Goal: Task Accomplishment & Management: Manage account settings

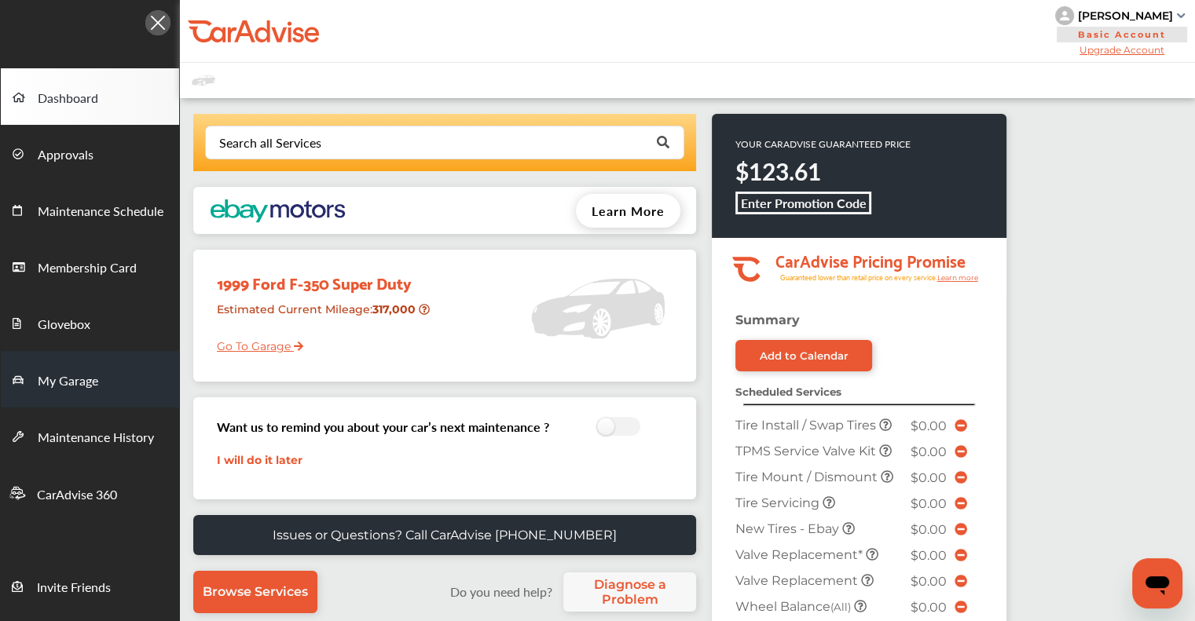
click at [89, 379] on span "My Garage" at bounding box center [68, 382] width 60 height 20
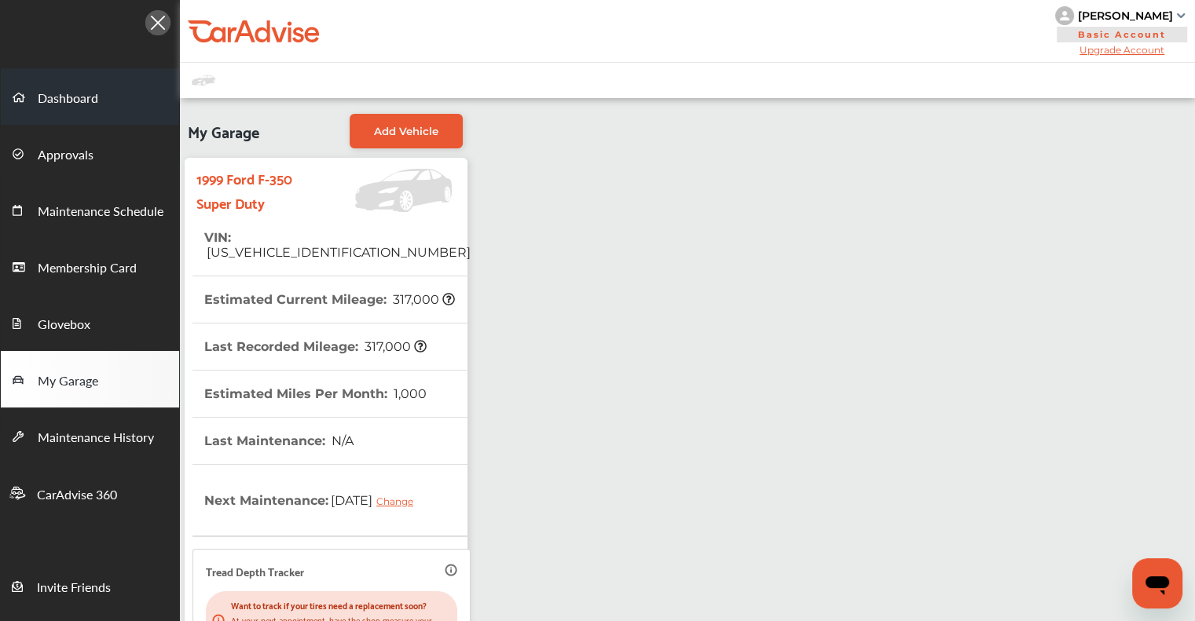
click at [82, 87] on link "Dashboard" at bounding box center [90, 96] width 178 height 57
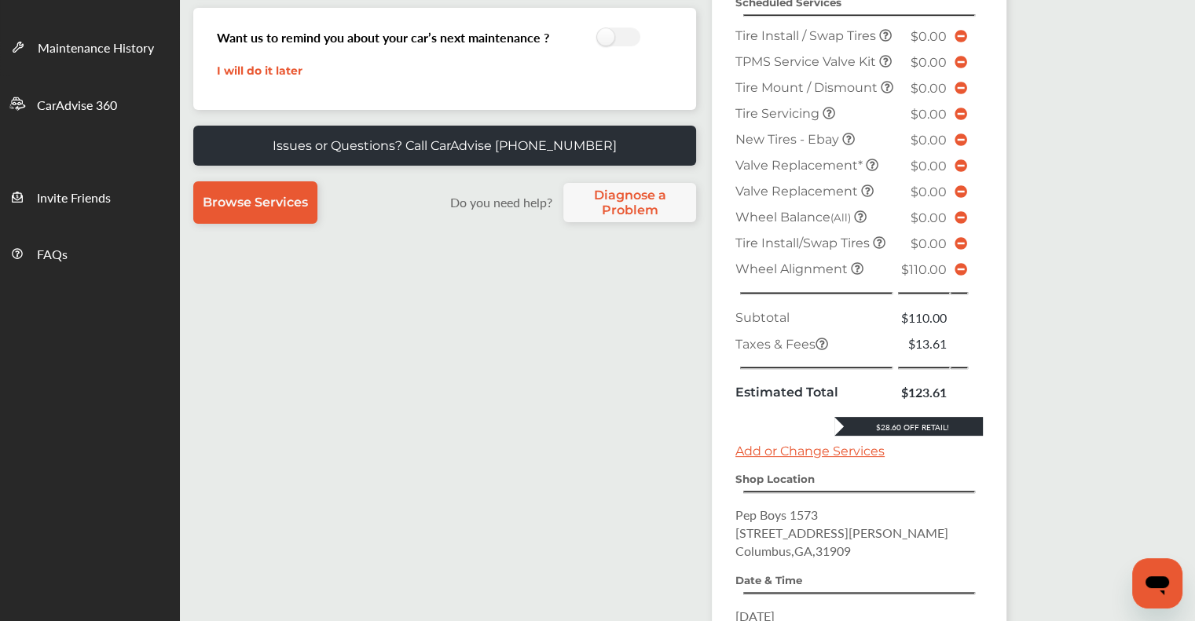
scroll to position [393, 0]
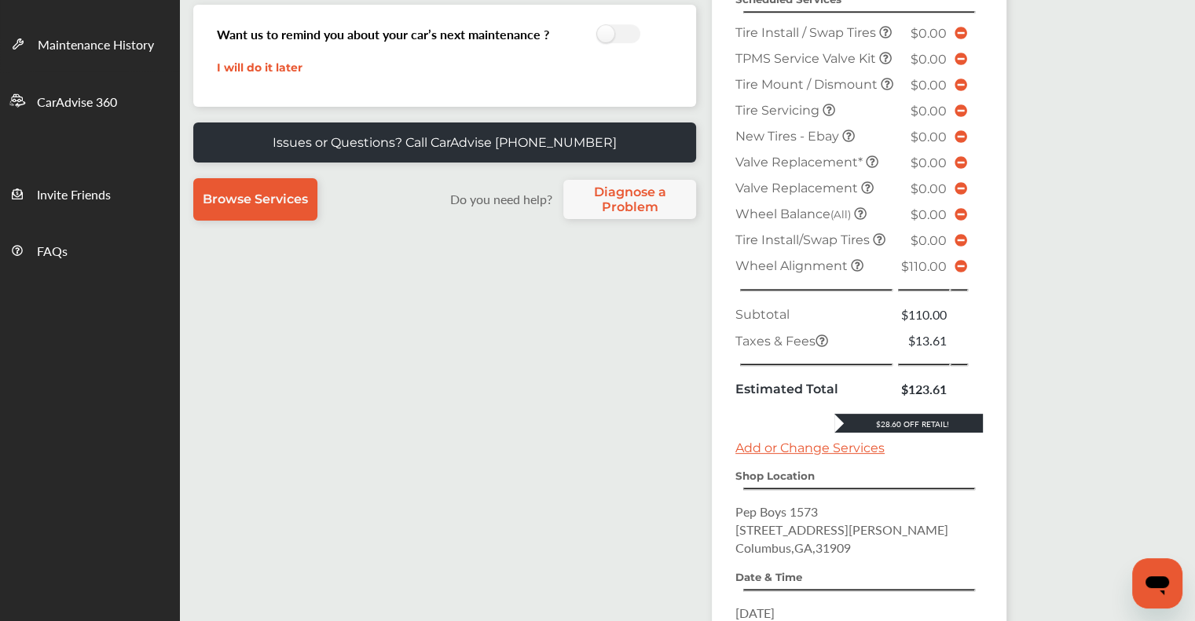
click at [960, 273] on icon at bounding box center [960, 266] width 13 height 13
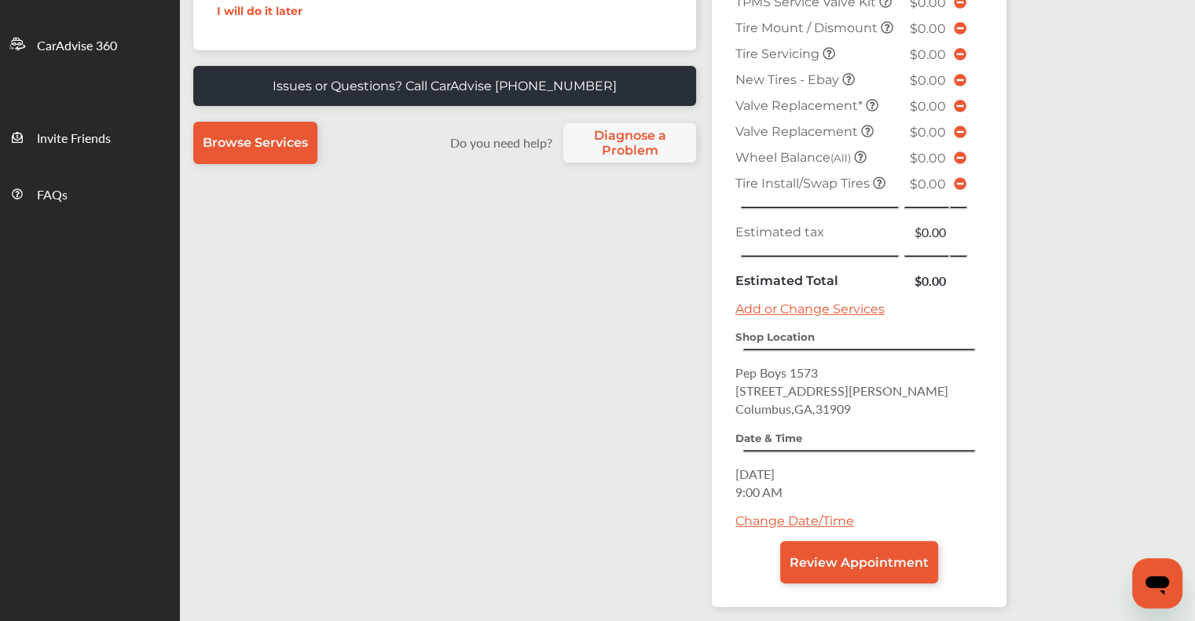
scroll to position [513, 0]
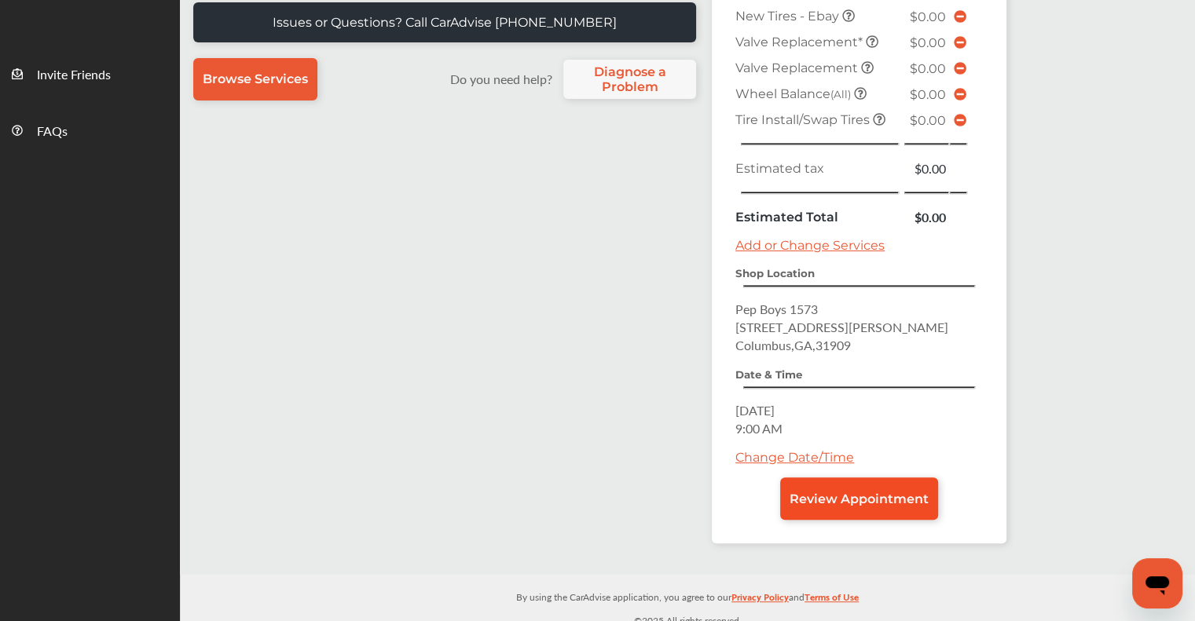
click at [858, 492] on span "Review Appointment" at bounding box center [858, 499] width 139 height 15
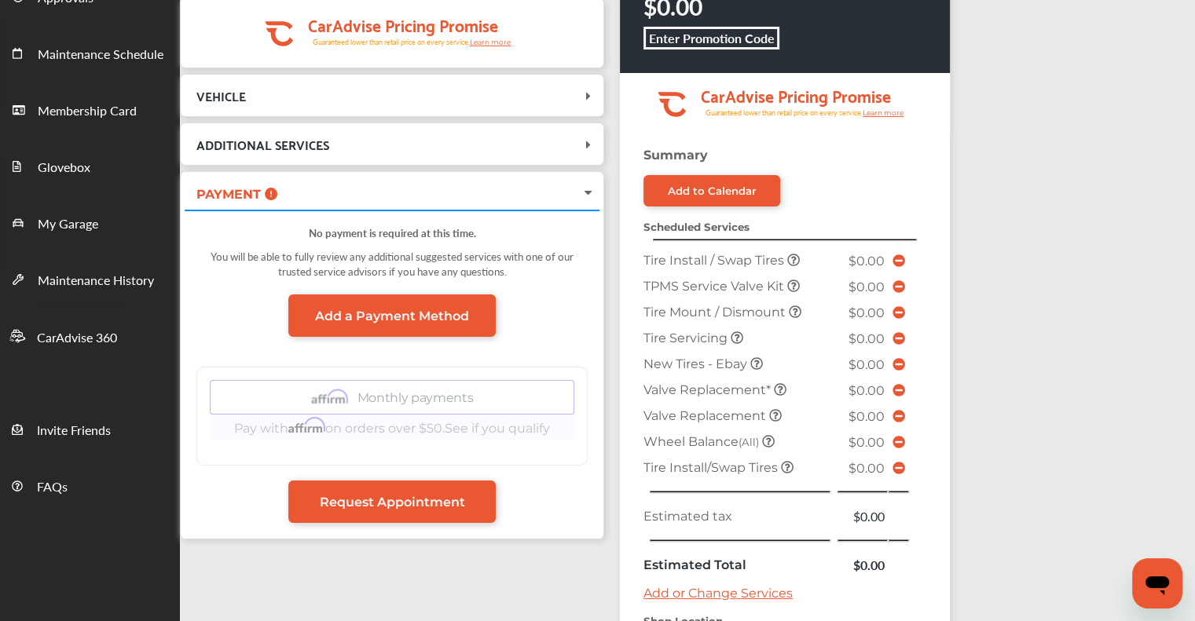
scroll to position [393, 0]
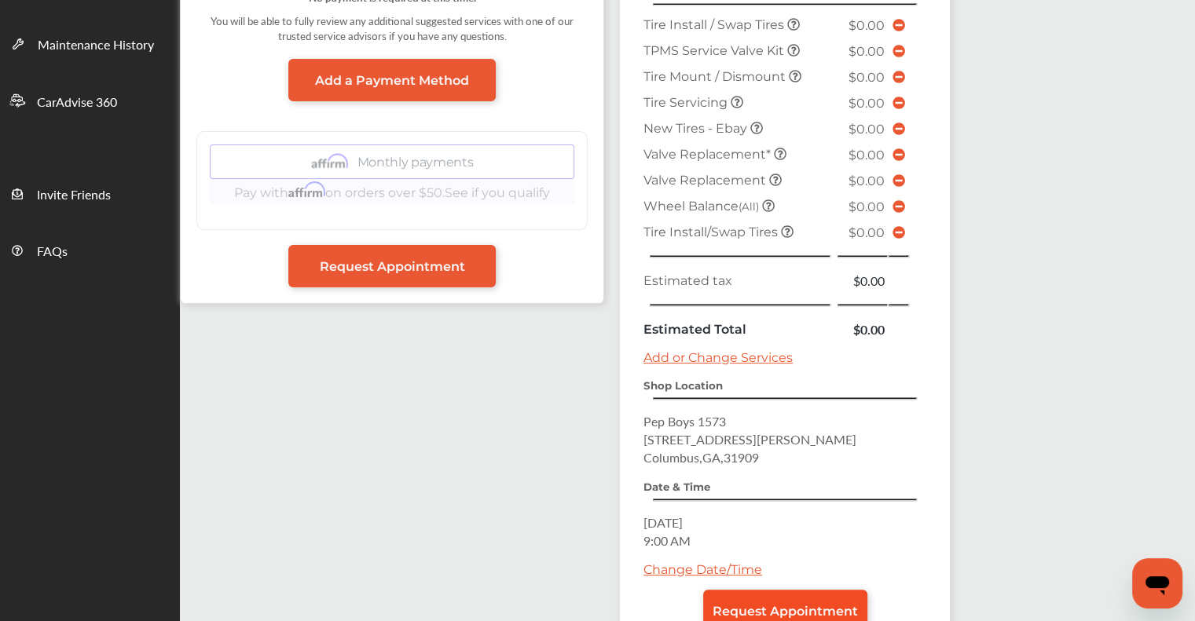
click at [822, 604] on span "Request Appointment" at bounding box center [784, 611] width 145 height 15
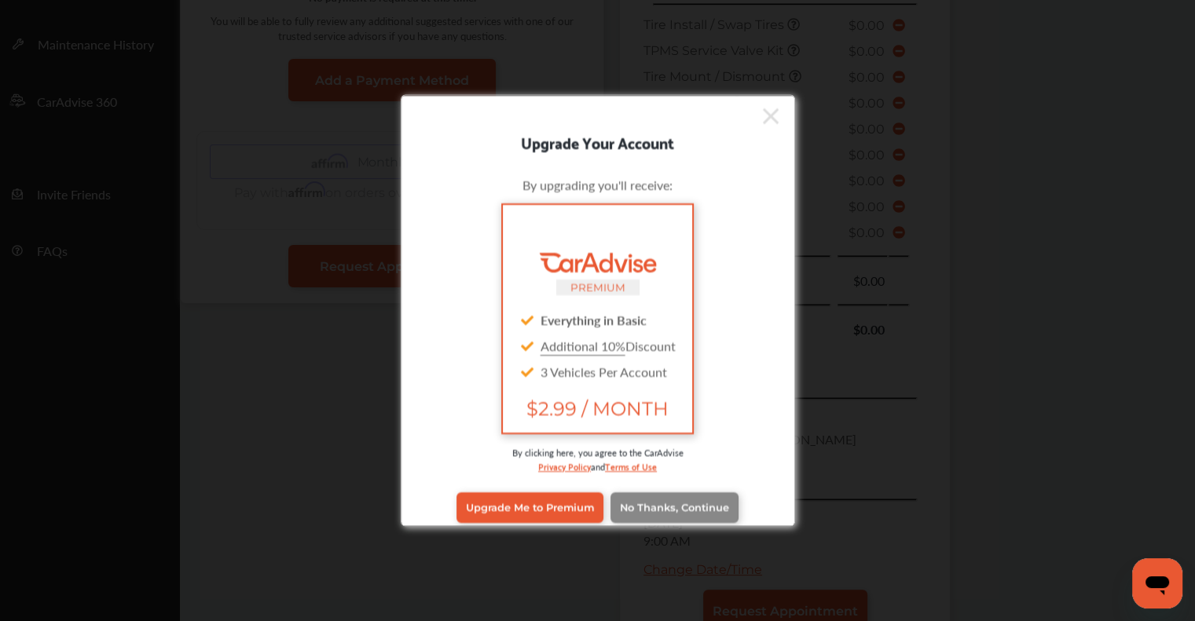
click at [688, 502] on span "No Thanks, Continue" at bounding box center [674, 508] width 109 height 12
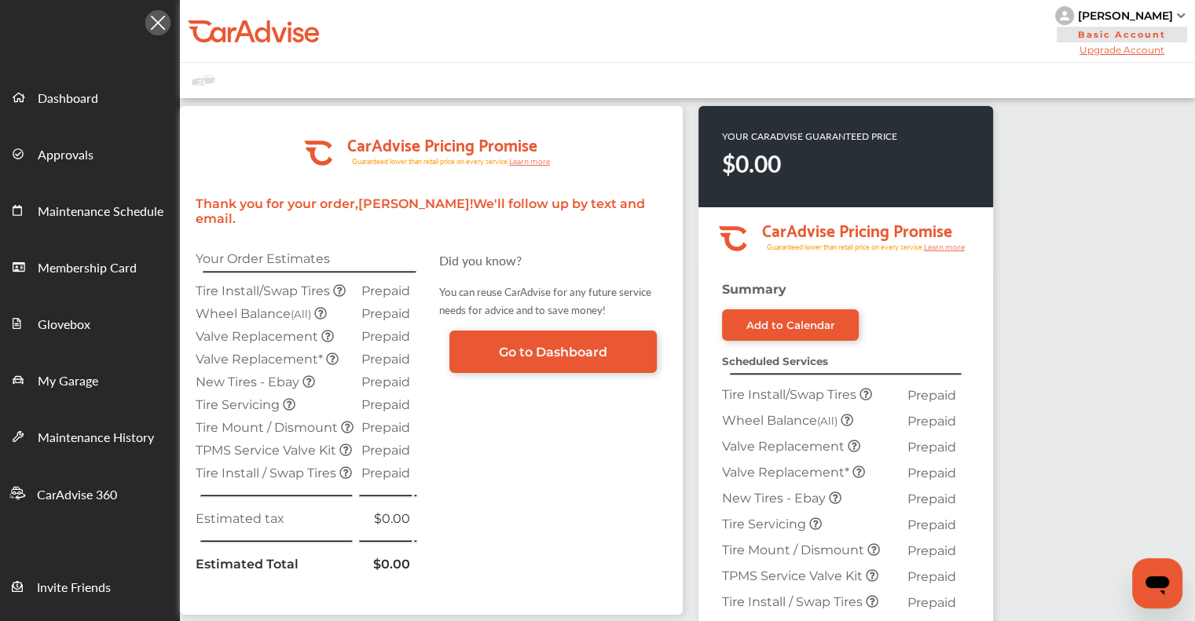
click at [1171, 10] on div "[PERSON_NAME]" at bounding box center [1125, 16] width 95 height 14
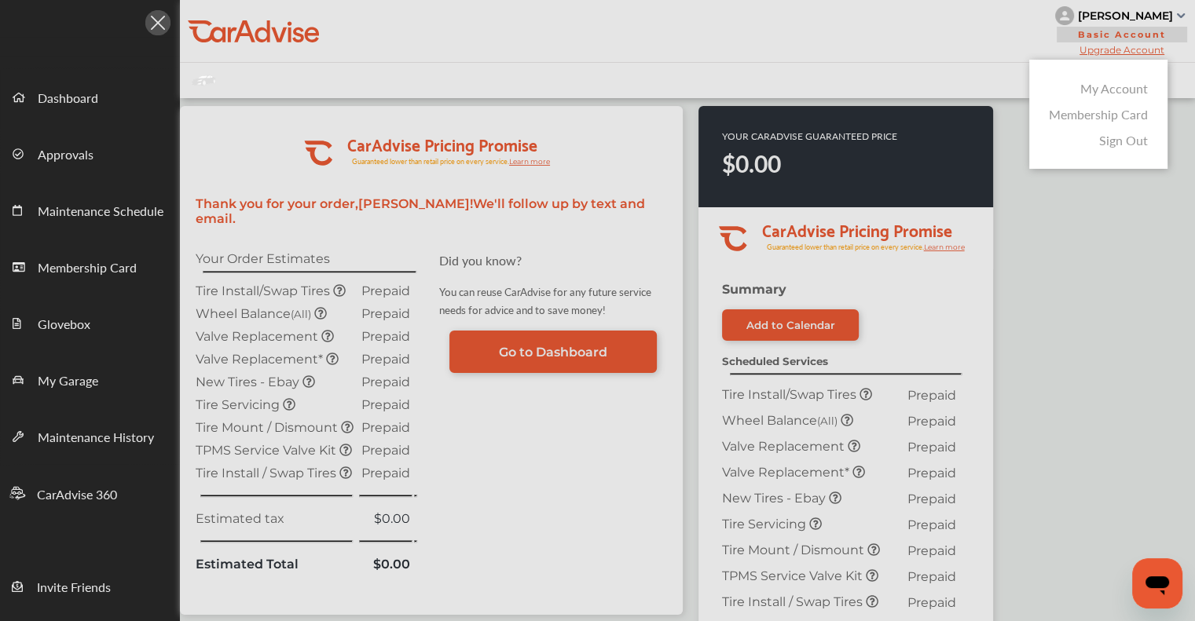
click at [1089, 126] on div "Membership Card" at bounding box center [1098, 114] width 107 height 26
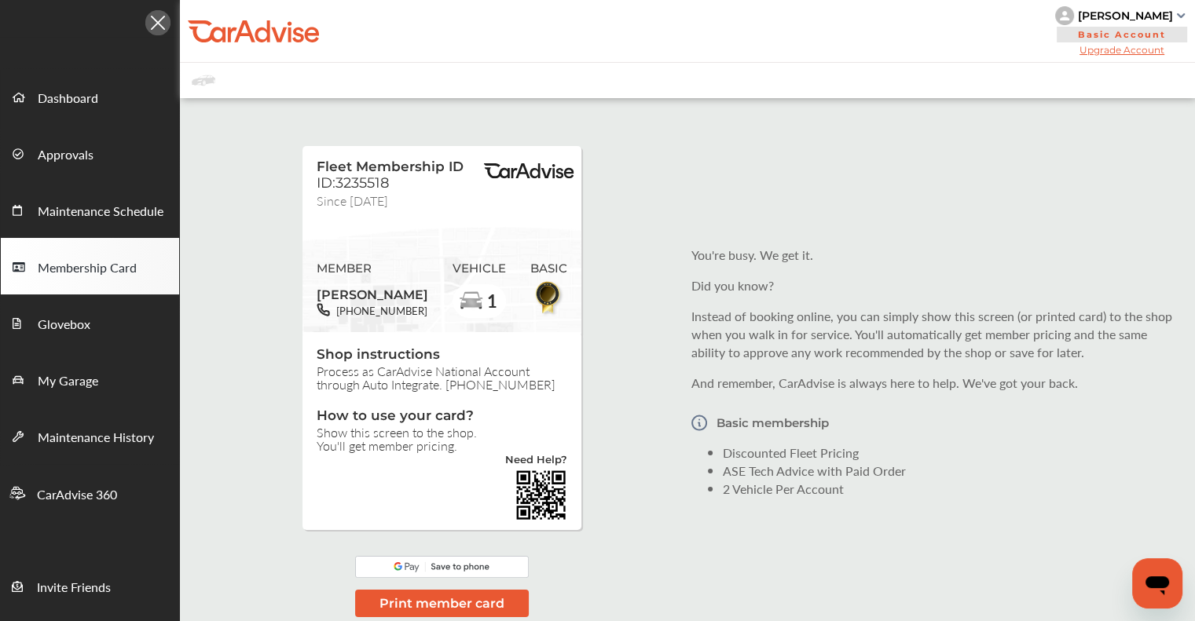
drag, startPoint x: 970, startPoint y: 612, endPoint x: 965, endPoint y: 587, distance: 25.6
click at [968, 613] on div "Fleet Membership ID ID:3235518 Since [DATE] MEMBER [PERSON_NAME] [PHONE_NUMBER]…" at bounding box center [687, 372] width 1015 height 532
